Goal: Task Accomplishment & Management: Manage account settings

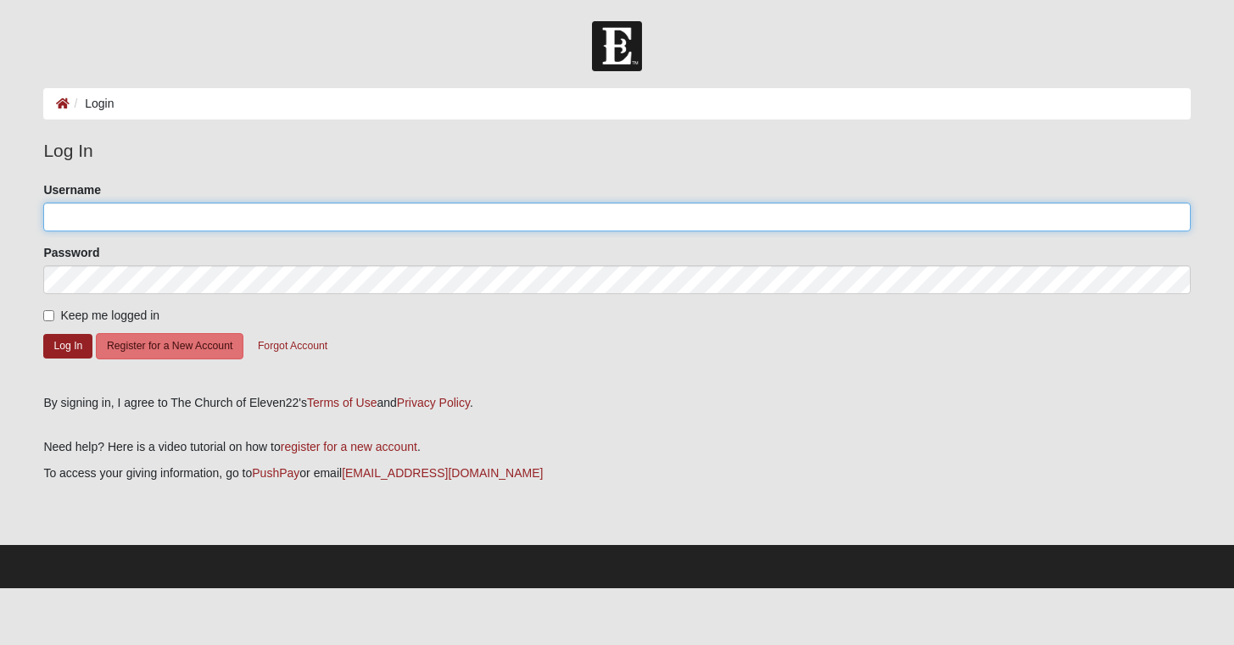
click at [329, 223] on input "Username" at bounding box center [616, 217] width 1147 height 29
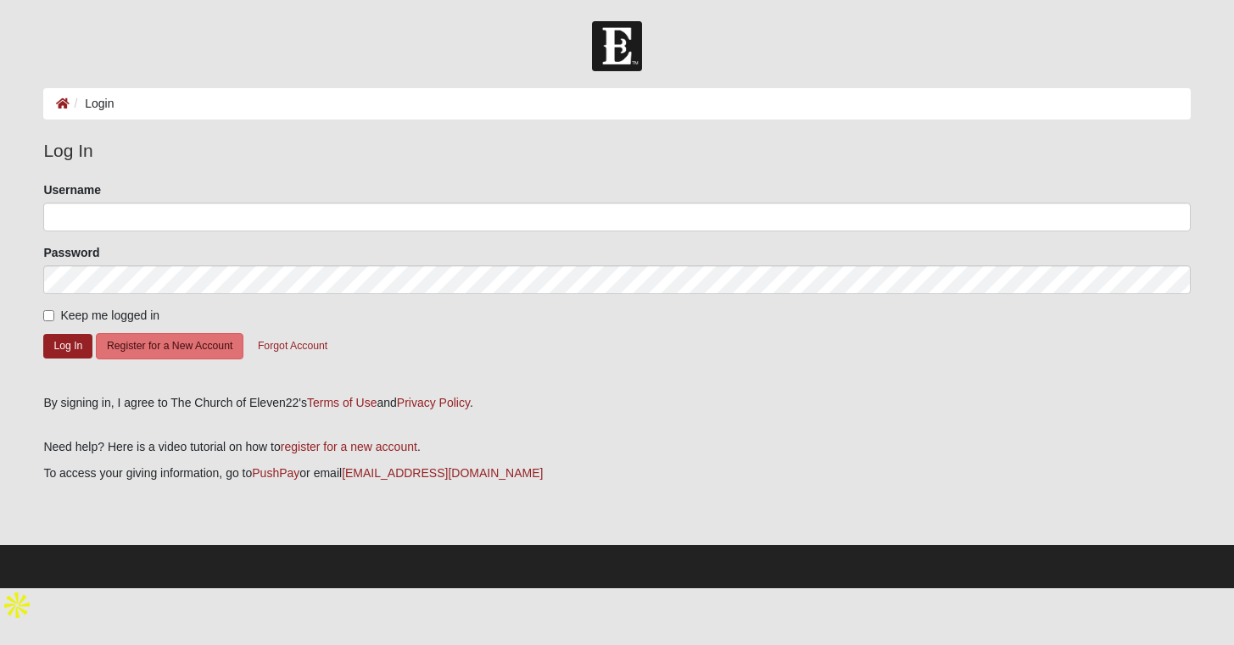
click at [45, 321] on label "Keep me logged in" at bounding box center [101, 316] width 116 height 18
click at [45, 321] on input "Keep me logged in" at bounding box center [48, 315] width 11 height 11
checkbox input "true"
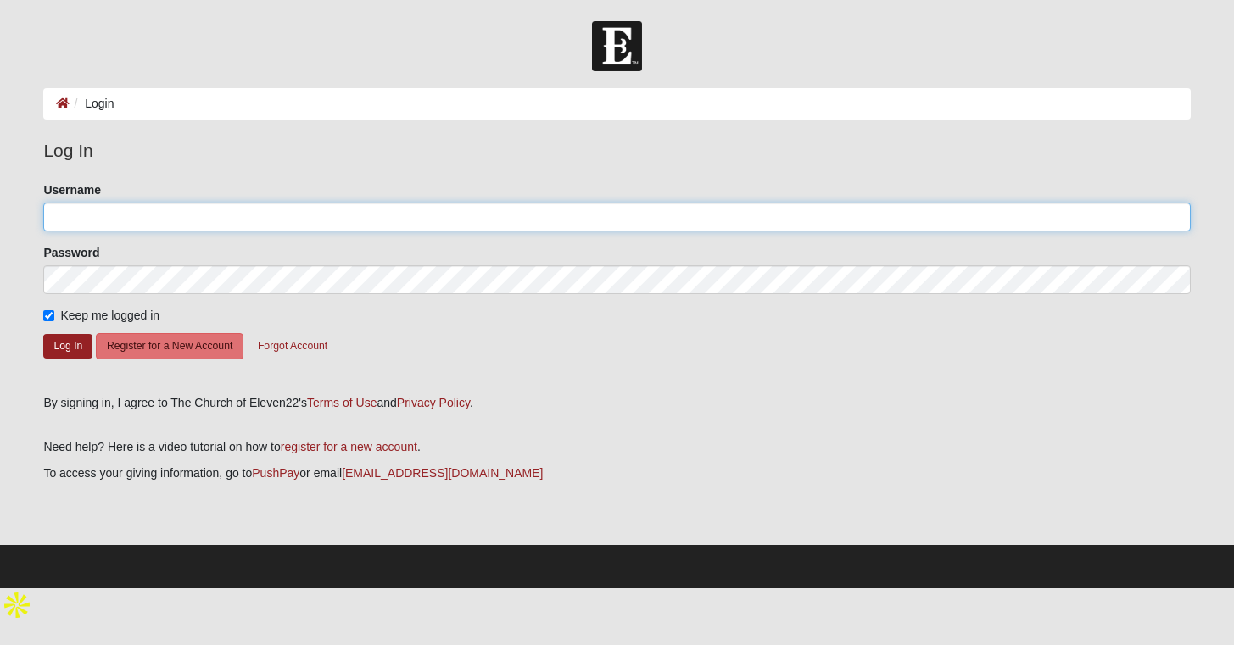
click at [139, 208] on input "Username" at bounding box center [616, 217] width 1147 height 29
type input "ansleybw@gmail.com"
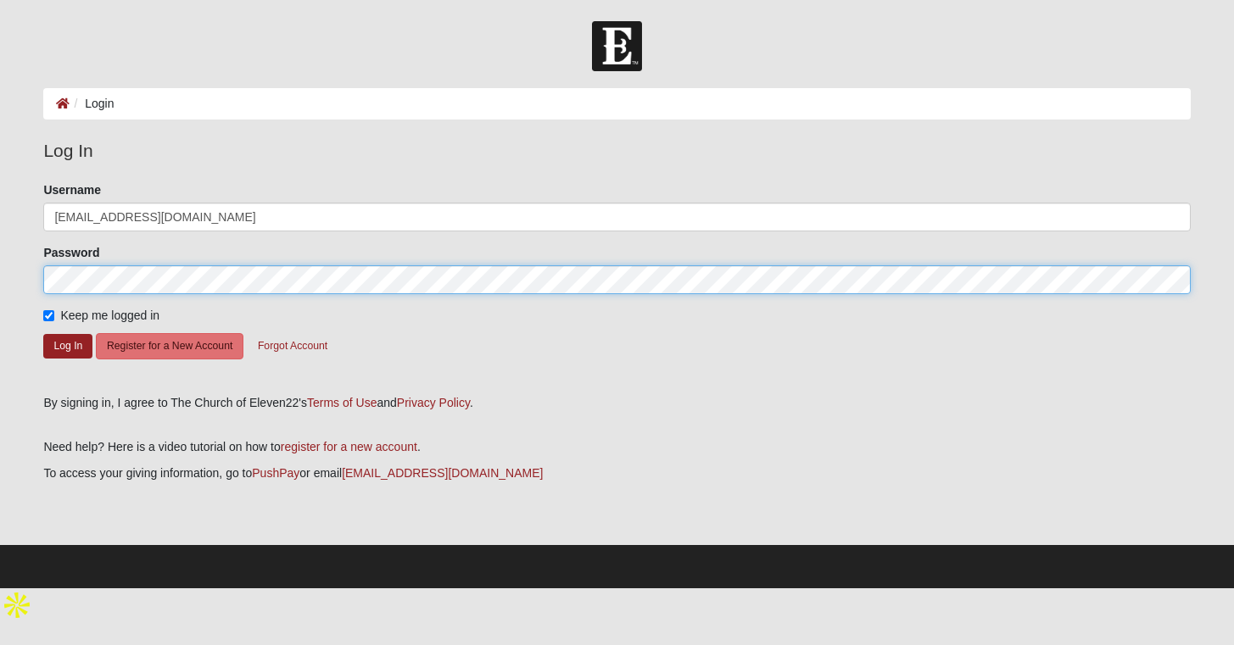
click at [43, 334] on button "Log In" at bounding box center [67, 346] width 49 height 25
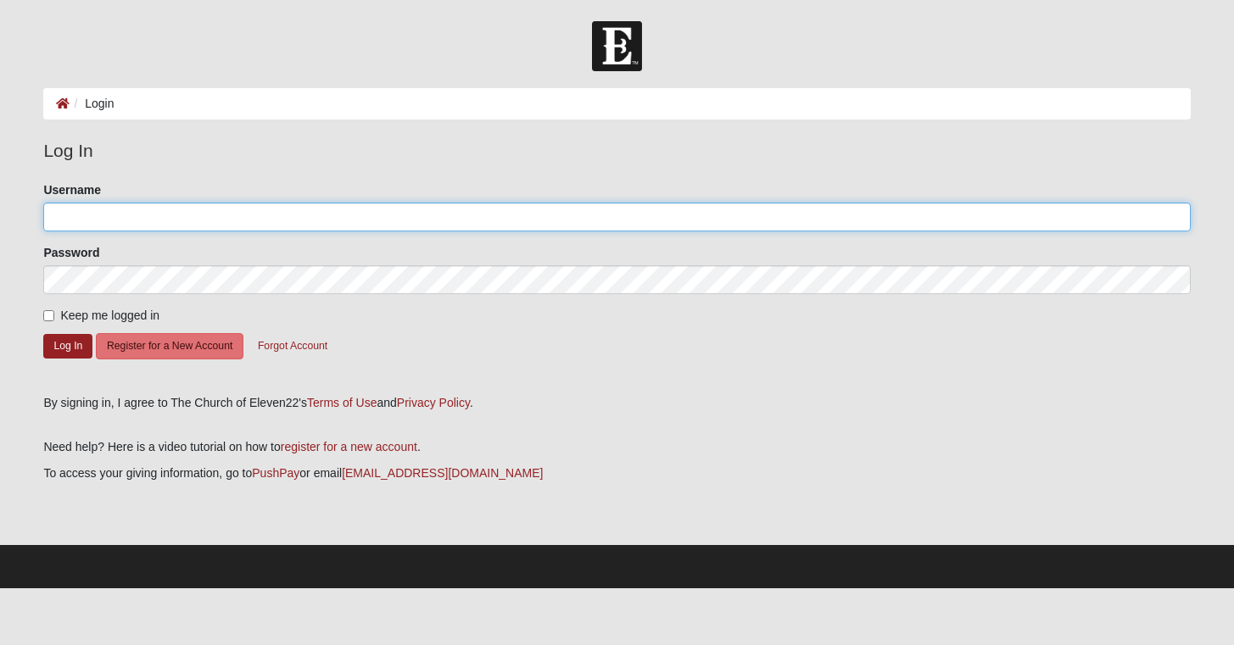
click at [621, 207] on input "Username" at bounding box center [616, 217] width 1147 height 29
type input "ansleybw"
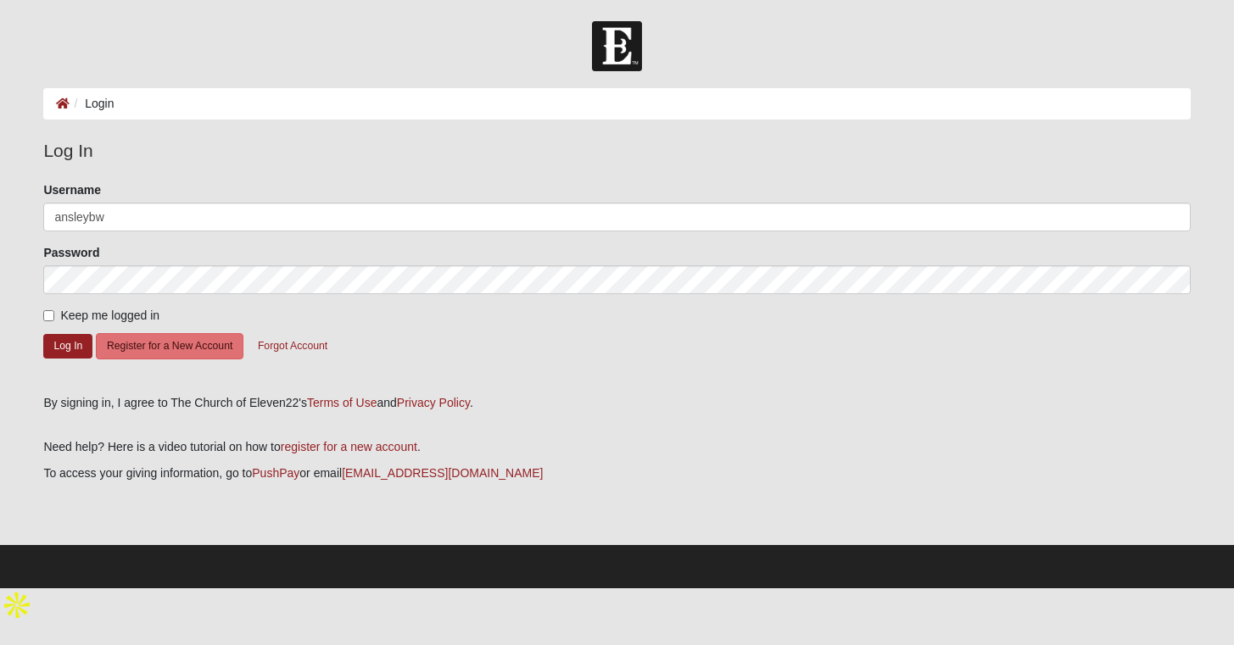
click at [610, 303] on form "Please correct the following: Username ansleybw Password Keep me logged in Log …" at bounding box center [616, 281] width 1147 height 201
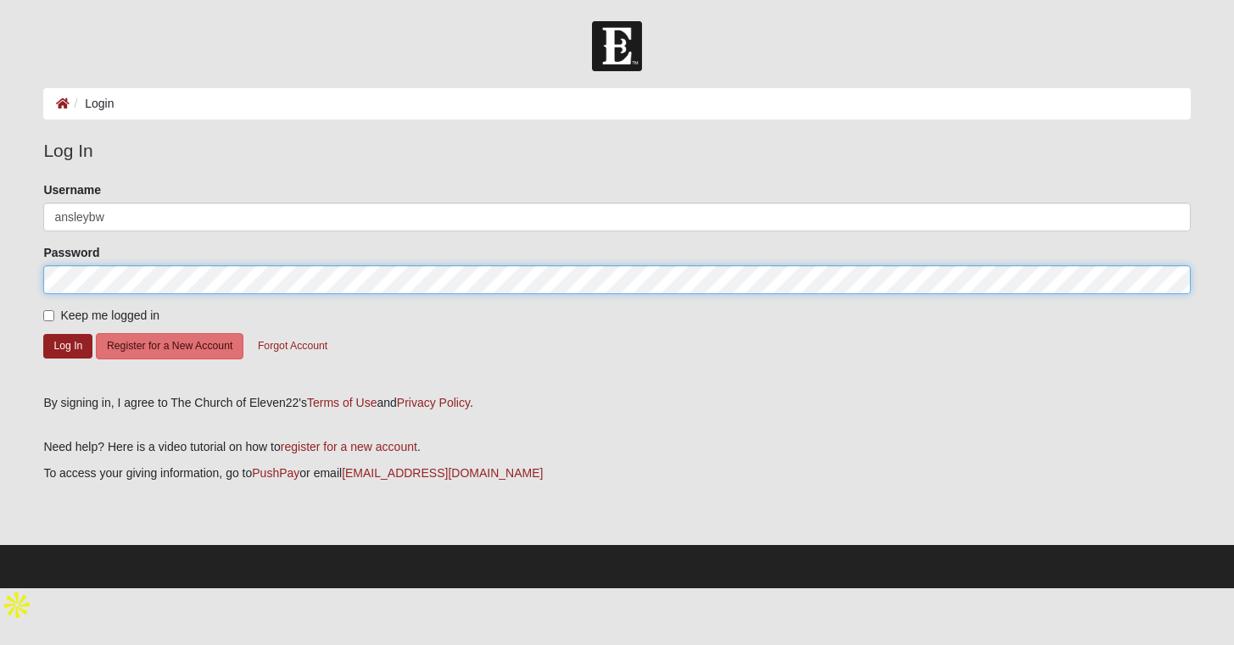
click at [43, 334] on button "Log In" at bounding box center [67, 346] width 49 height 25
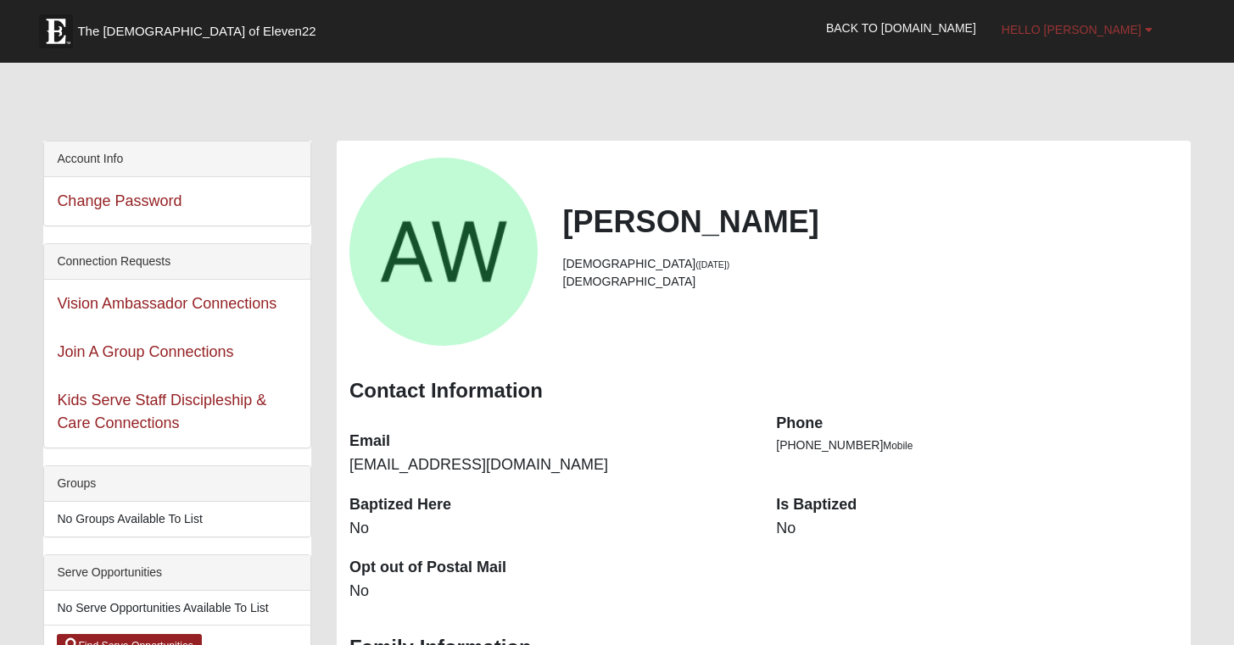
click at [1103, 28] on span "Hello [PERSON_NAME]" at bounding box center [1072, 30] width 140 height 14
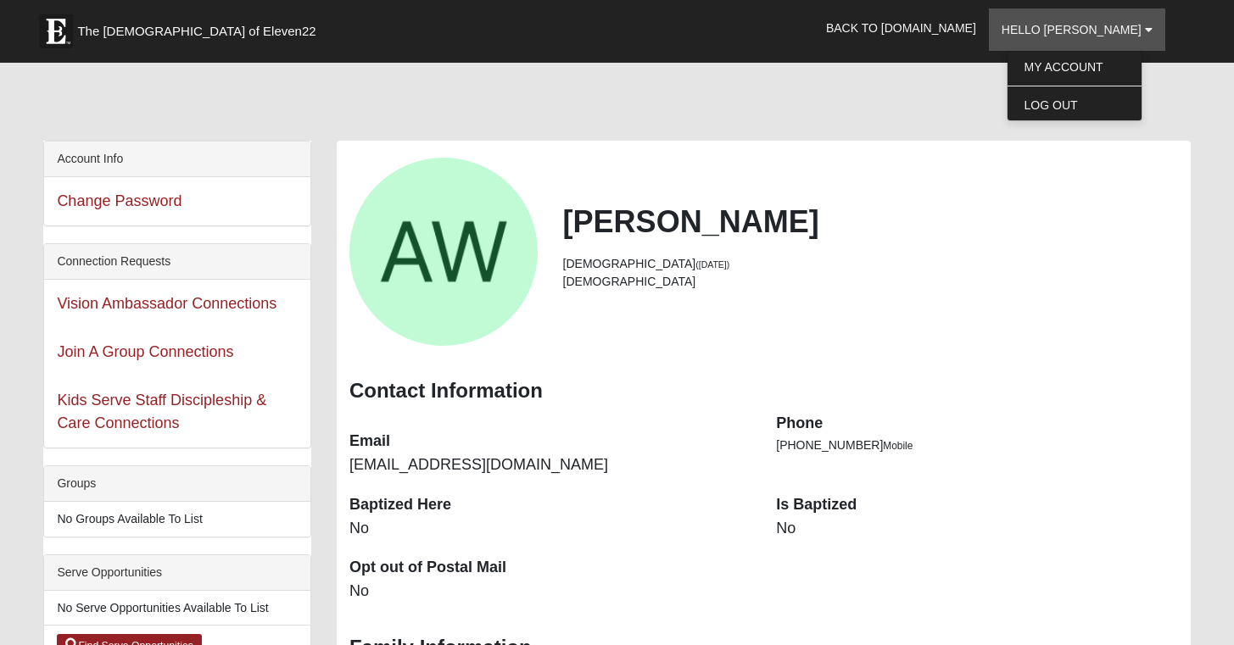
click at [800, 134] on div at bounding box center [616, 105] width 1147 height 71
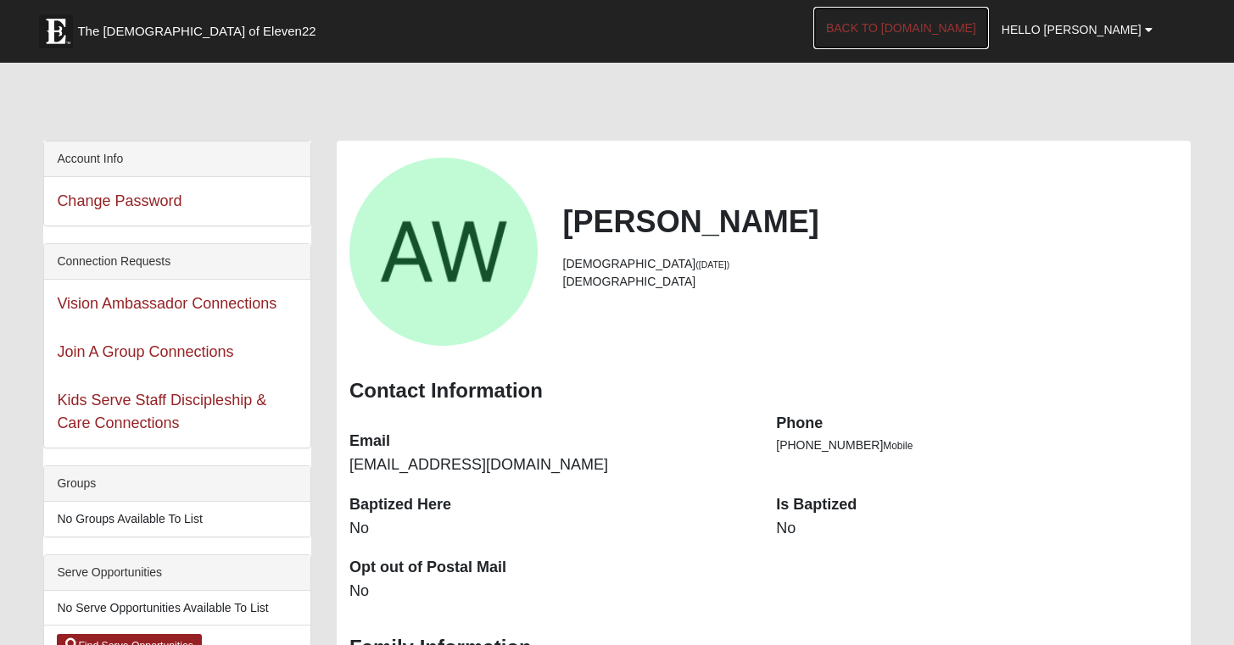
click at [954, 27] on link "Back to [DOMAIN_NAME]" at bounding box center [901, 28] width 176 height 42
